Goal: Task Accomplishment & Management: Use online tool/utility

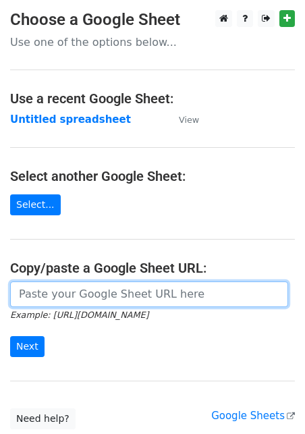
click at [66, 296] on input "url" at bounding box center [149, 294] width 278 height 26
paste input "[URL][DOMAIN_NAME]"
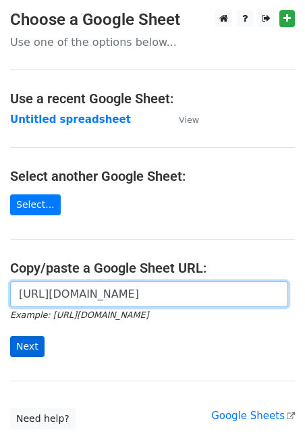
type input "[URL][DOMAIN_NAME]"
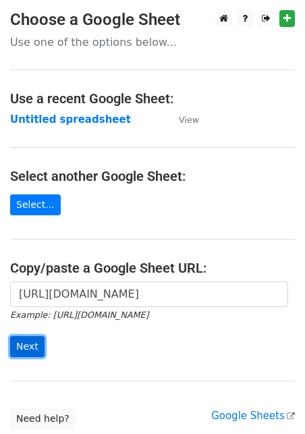
click at [32, 343] on input "Next" at bounding box center [27, 346] width 34 height 21
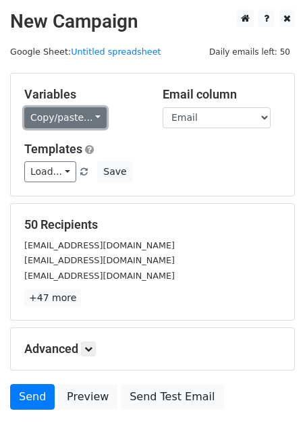
click at [52, 123] on link "Copy/paste..." at bounding box center [65, 117] width 82 height 21
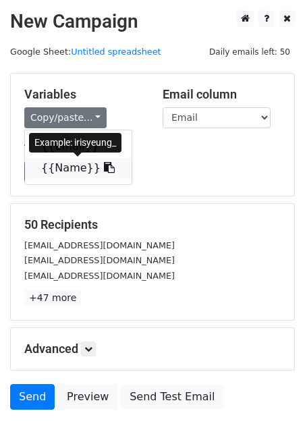
click at [61, 166] on link "{{Name}}" at bounding box center [78, 168] width 107 height 22
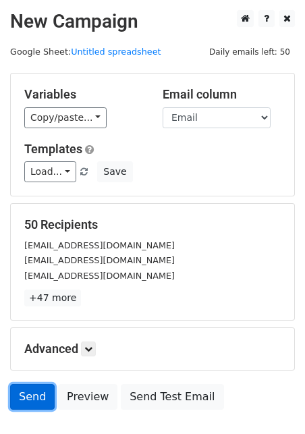
click at [26, 399] on link "Send" at bounding box center [32, 397] width 45 height 26
